Goal: Information Seeking & Learning: Learn about a topic

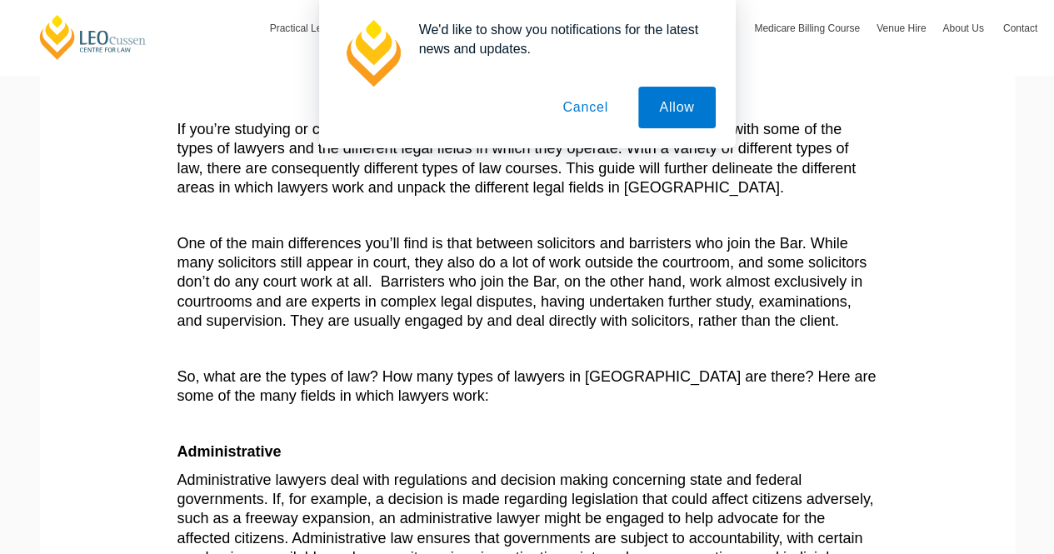
click at [591, 116] on button "Cancel" at bounding box center [584, 108] width 87 height 42
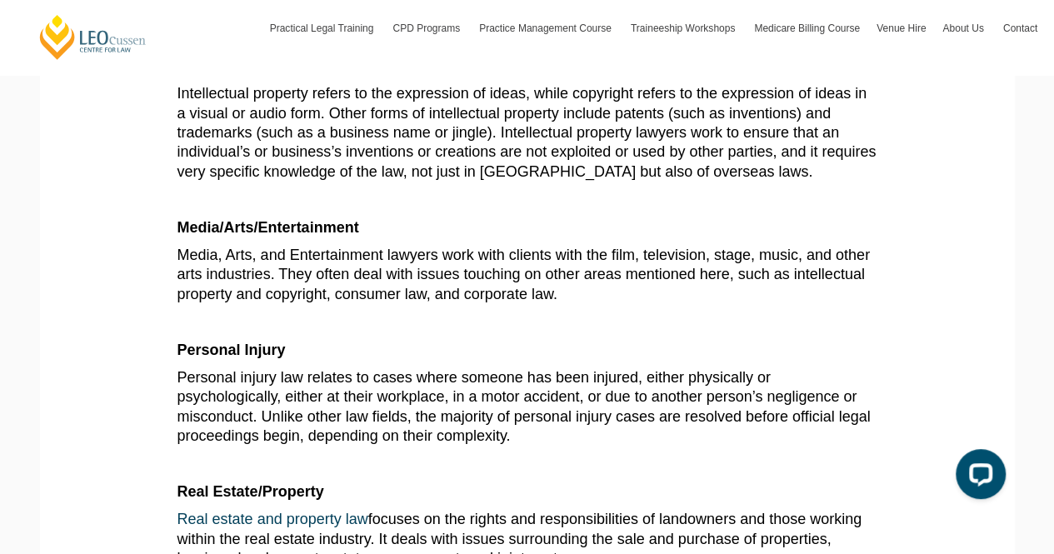
scroll to position [2503, 0]
